Goal: Navigation & Orientation: Find specific page/section

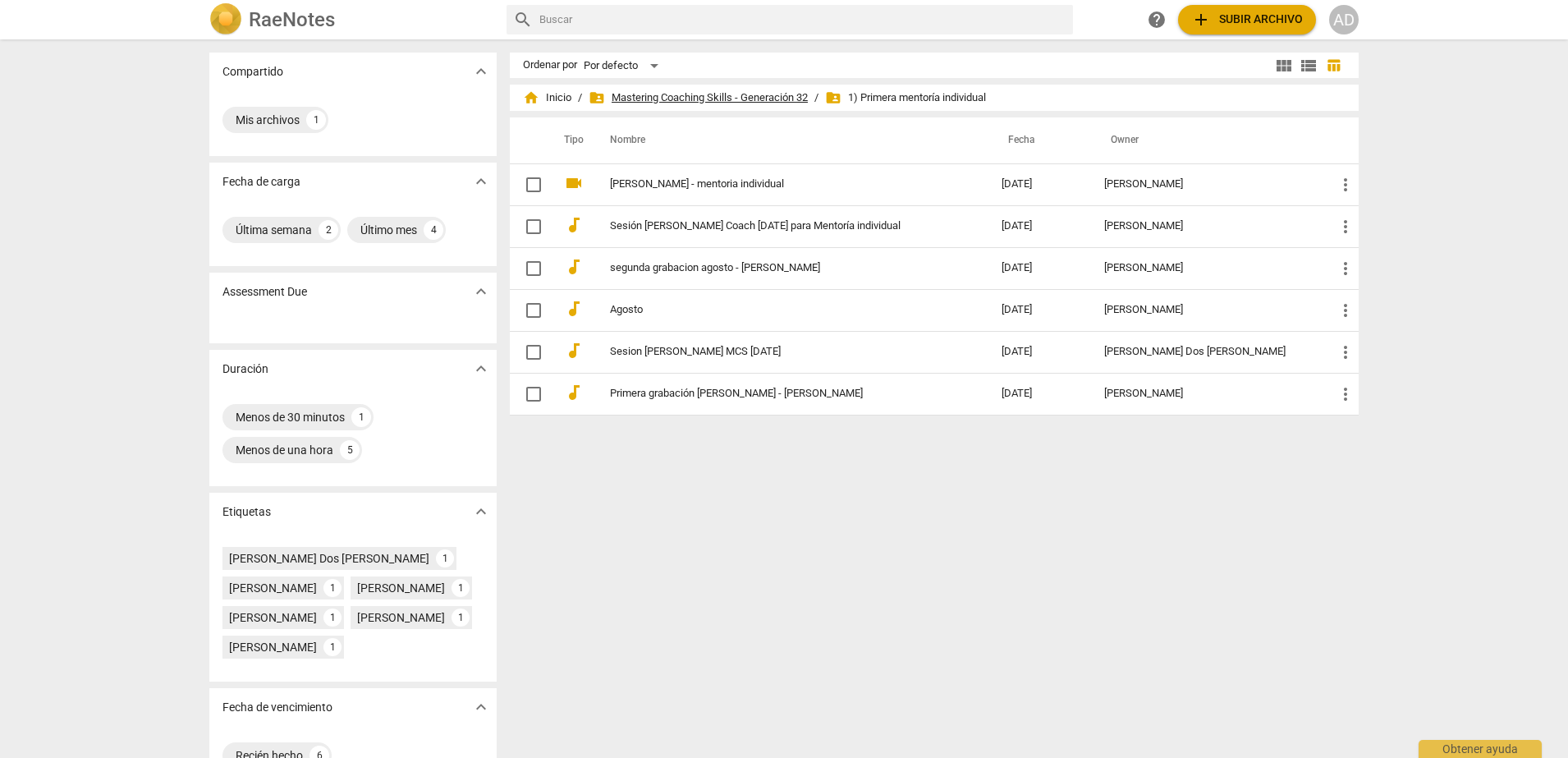
click at [742, 106] on span "folder_shared Mastering Coaching Skills - Generación 32" at bounding box center [698, 97] width 220 height 16
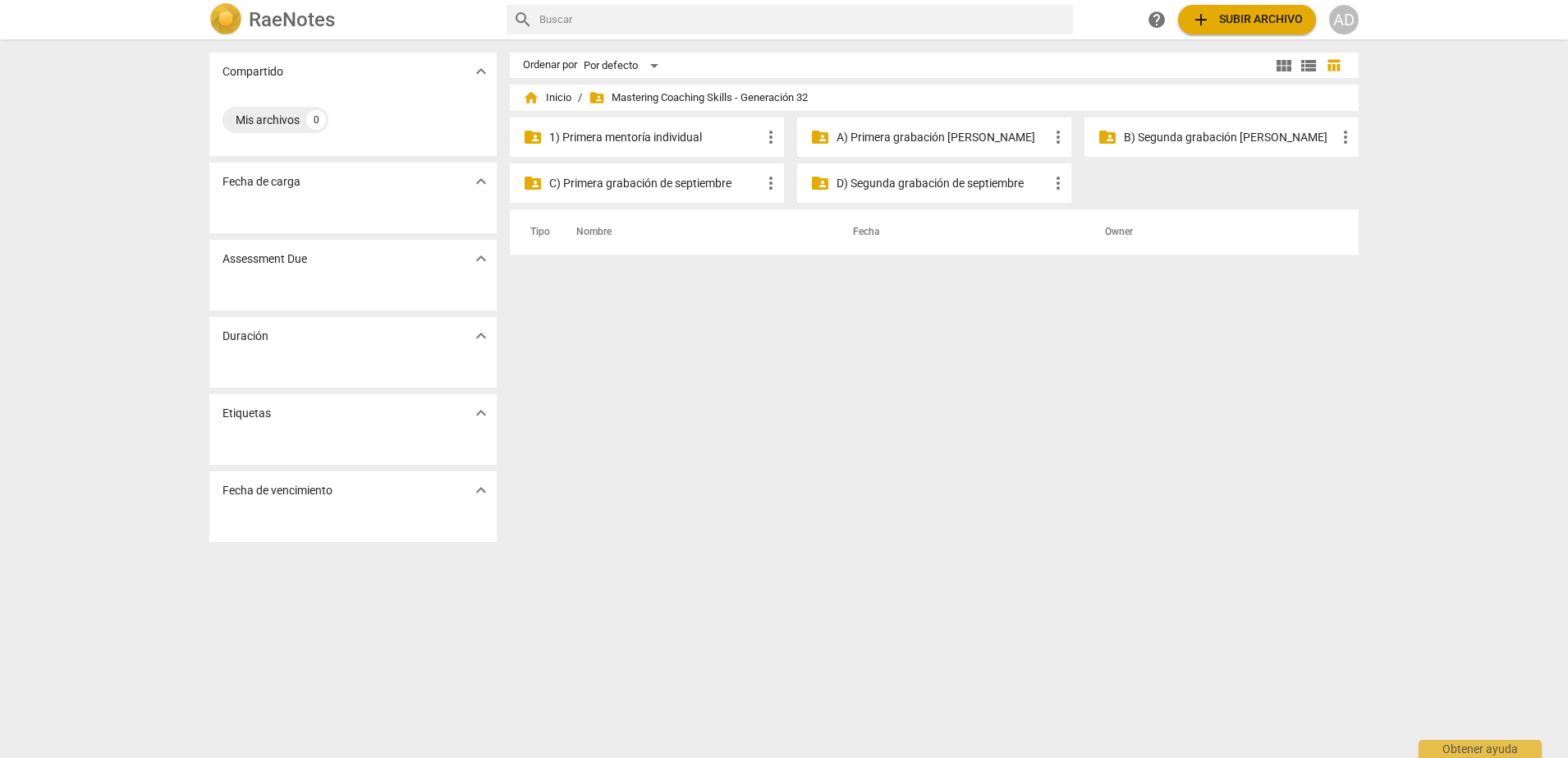
click at [658, 179] on p "C) Primera grabación de septiembre" at bounding box center [655, 183] width 212 height 17
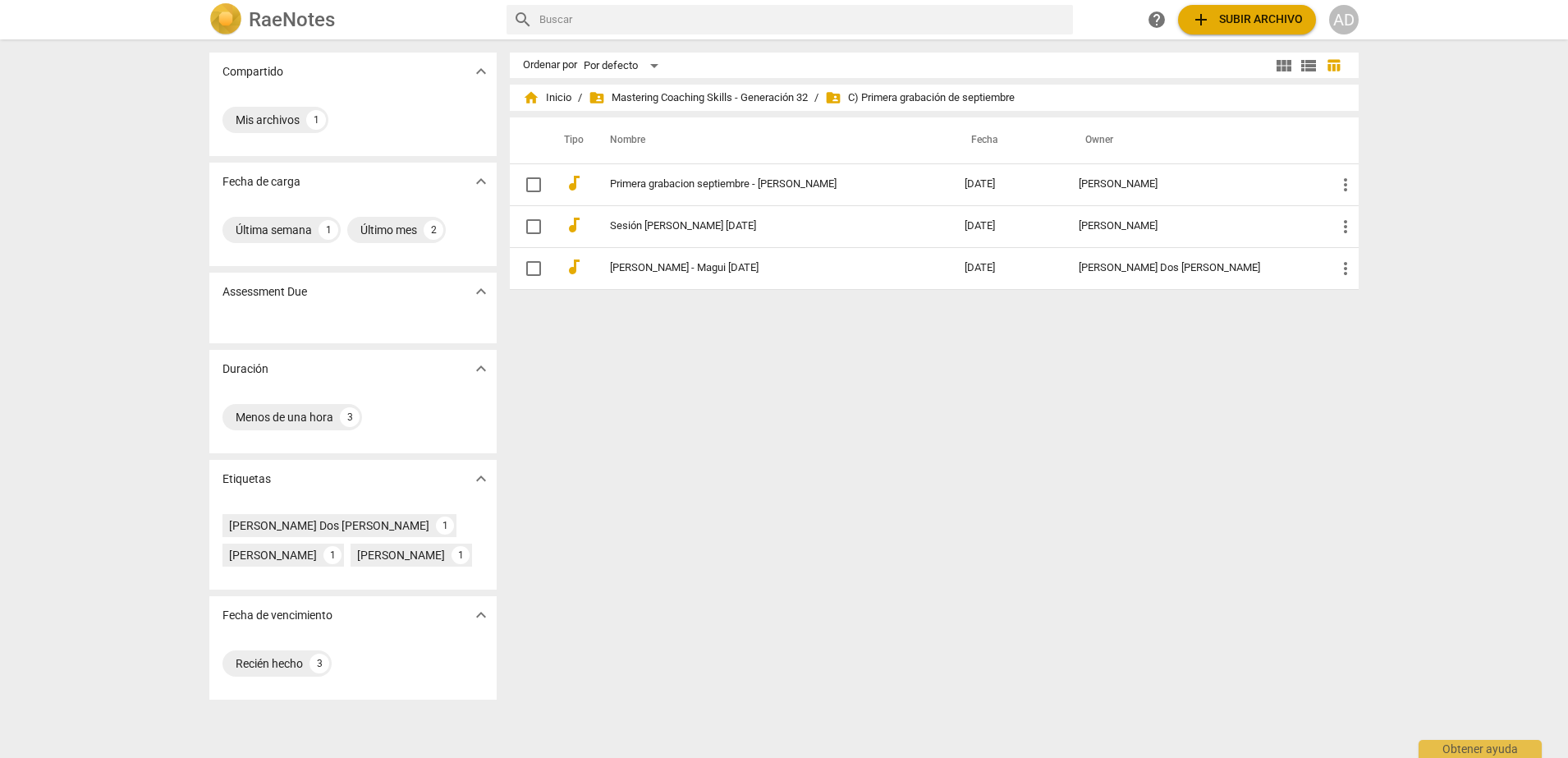
click at [750, 480] on div "Ordenar por Por defecto view_module view_list table_chart home Inicio / folder_…" at bounding box center [941, 399] width 862 height 693
